Goal: Information Seeking & Learning: Understand process/instructions

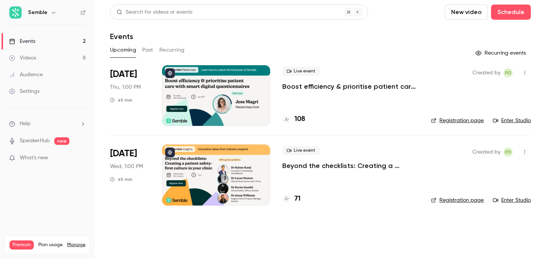
click at [345, 84] on p "Boost efficiency & prioritise patient care with smart digital questionnaires" at bounding box center [350, 86] width 137 height 9
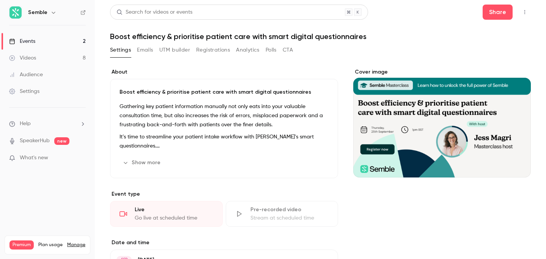
click at [525, 12] on icon "button" at bounding box center [524, 11] width 6 height 5
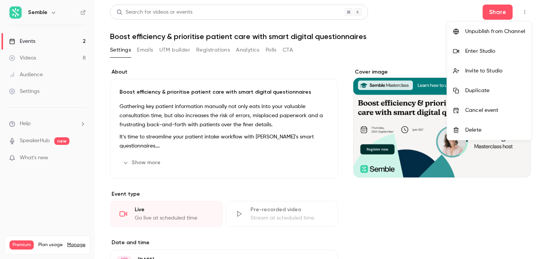
click at [490, 50] on div "Enter Studio" at bounding box center [495, 51] width 60 height 8
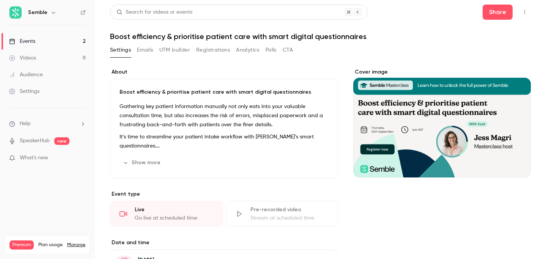
click at [223, 52] on button "Registrations" at bounding box center [213, 50] width 34 height 12
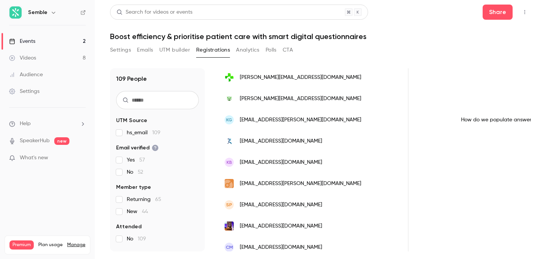
scroll to position [0, 452]
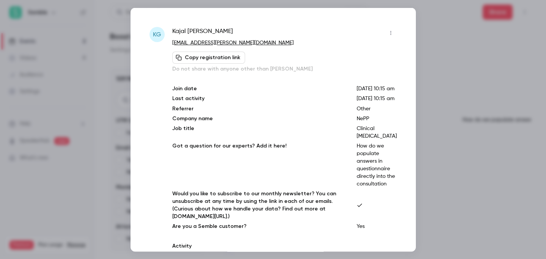
click at [378, 170] on p "How do we populate answers in questionnaire directly into the consultation" at bounding box center [376, 165] width 40 height 46
copy p "How do we populate answers in questionnaire directly into the consultation"
click at [435, 88] on div at bounding box center [273, 129] width 546 height 259
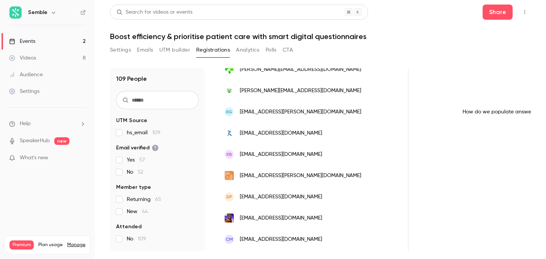
scroll to position [463, 0]
